Goal: Find specific page/section: Find specific page/section

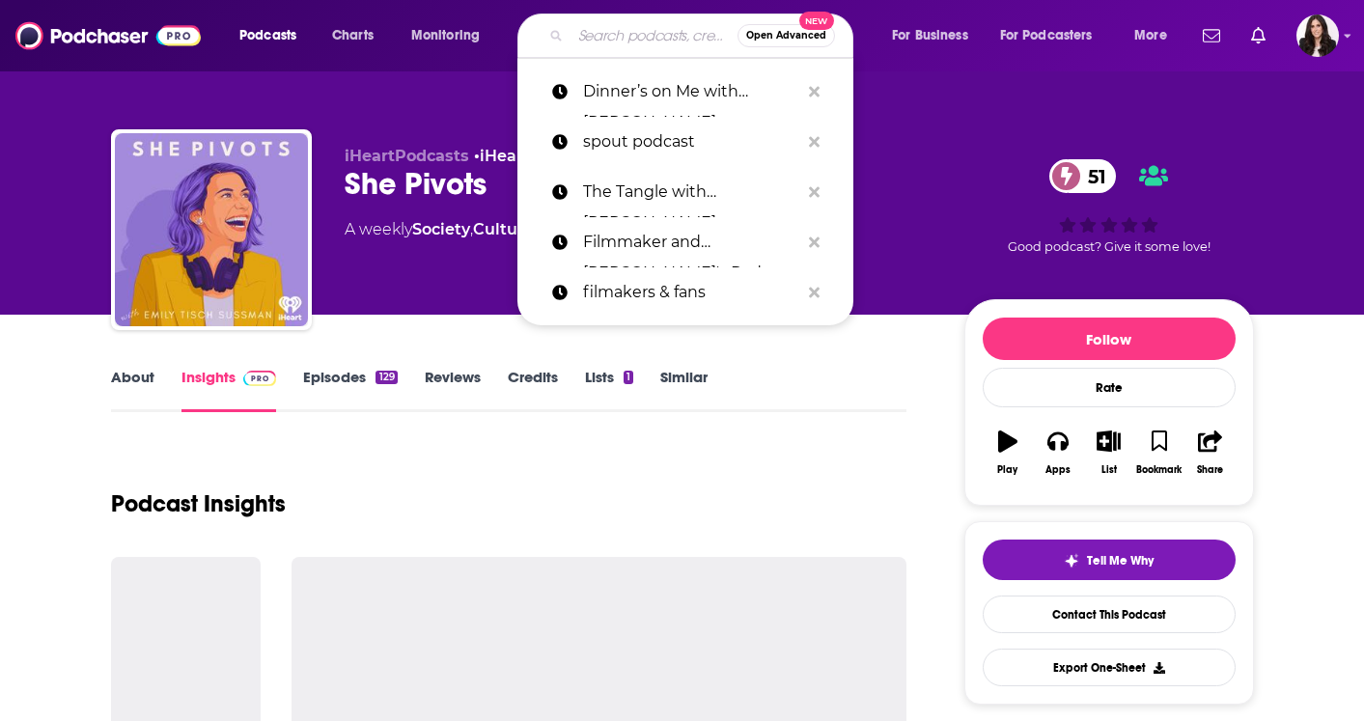
click at [602, 40] on input "Search podcasts, credits, & more..." at bounding box center [654, 35] width 167 height 31
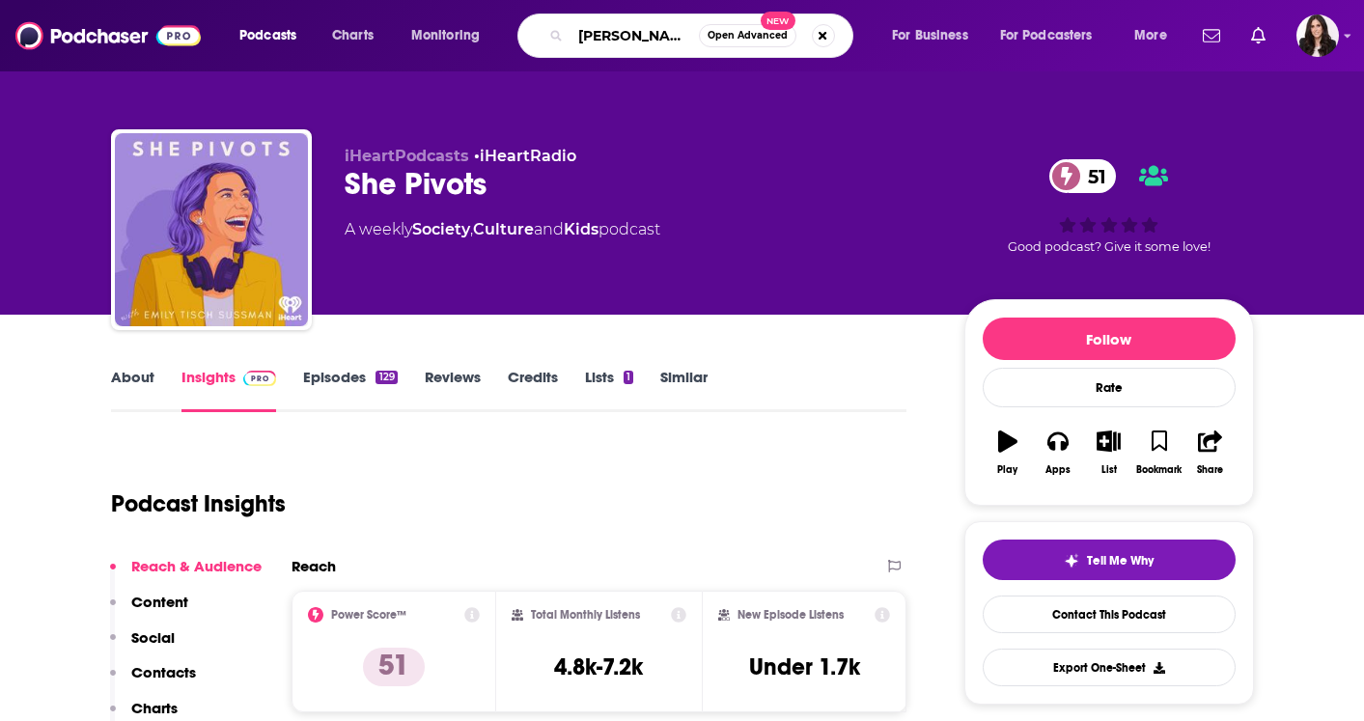
type input "[PERSON_NAME] and tj"
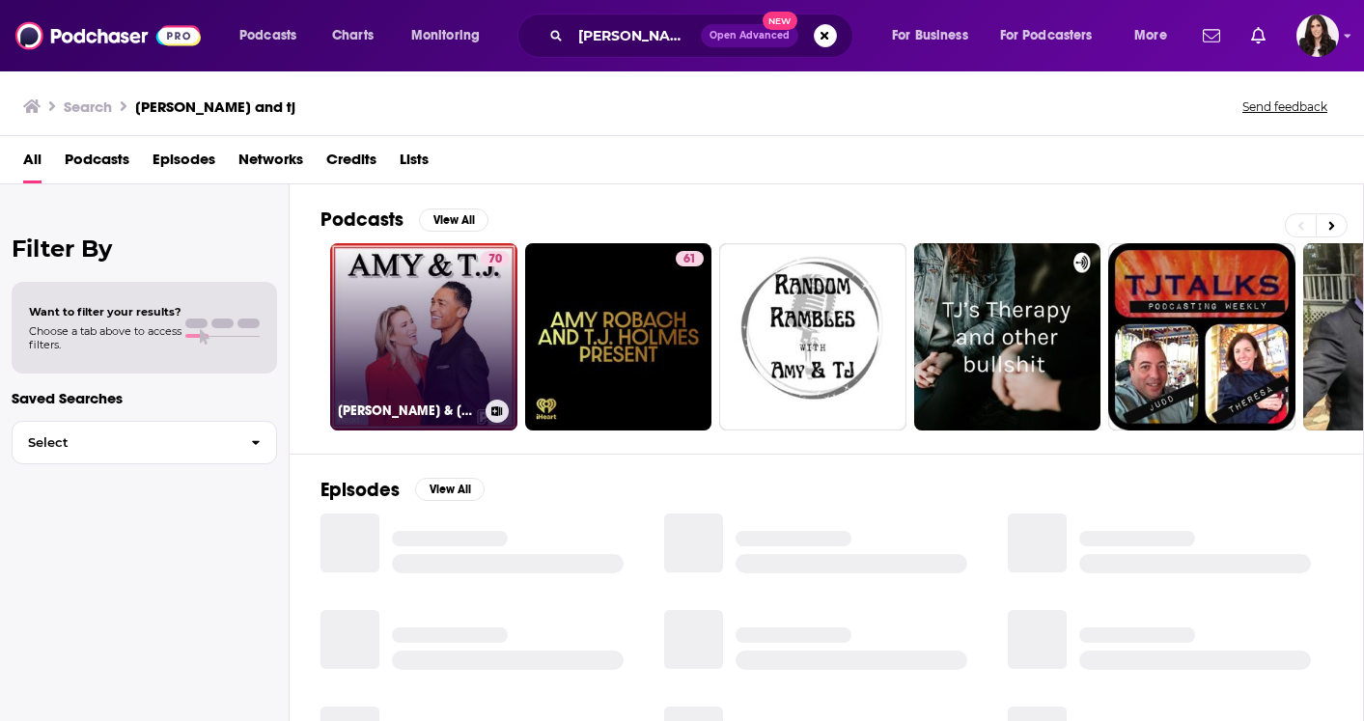
click at [427, 302] on link "70 [PERSON_NAME] & [PERSON_NAME]" at bounding box center [423, 336] width 187 height 187
